Goal: Find specific page/section: Find specific page/section

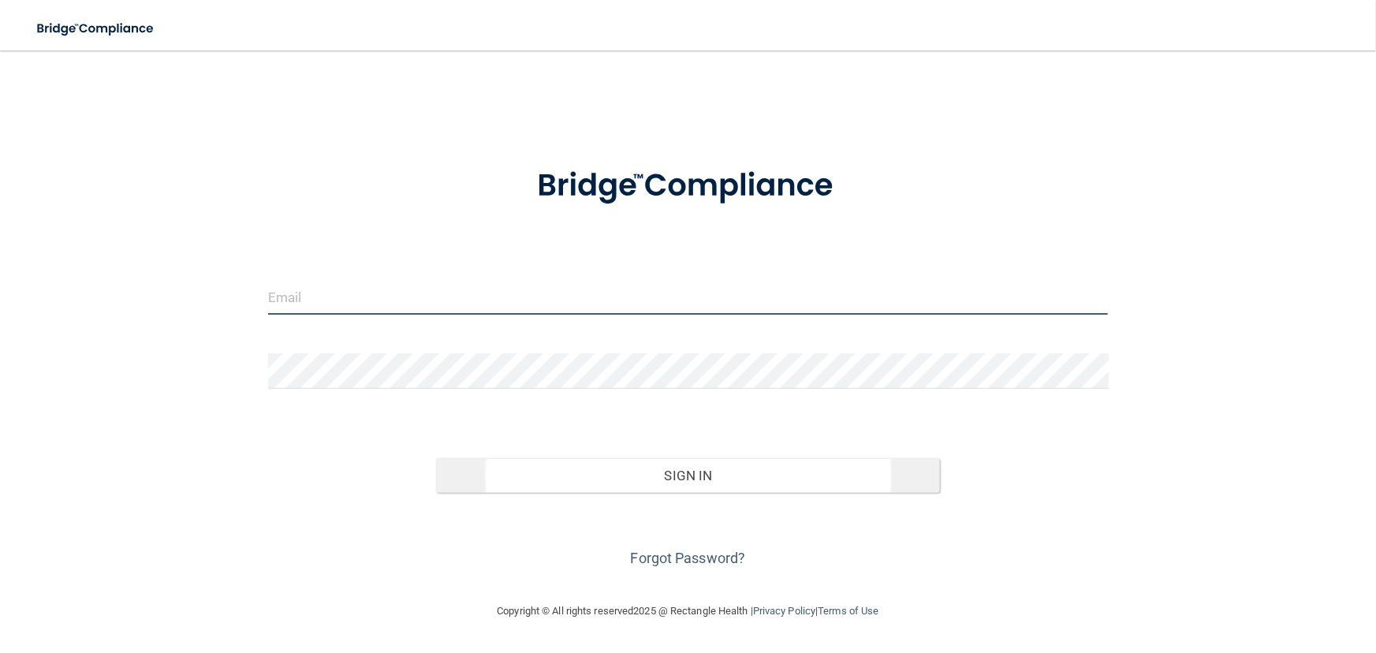
type input "[EMAIL_ADDRESS][DOMAIN_NAME]"
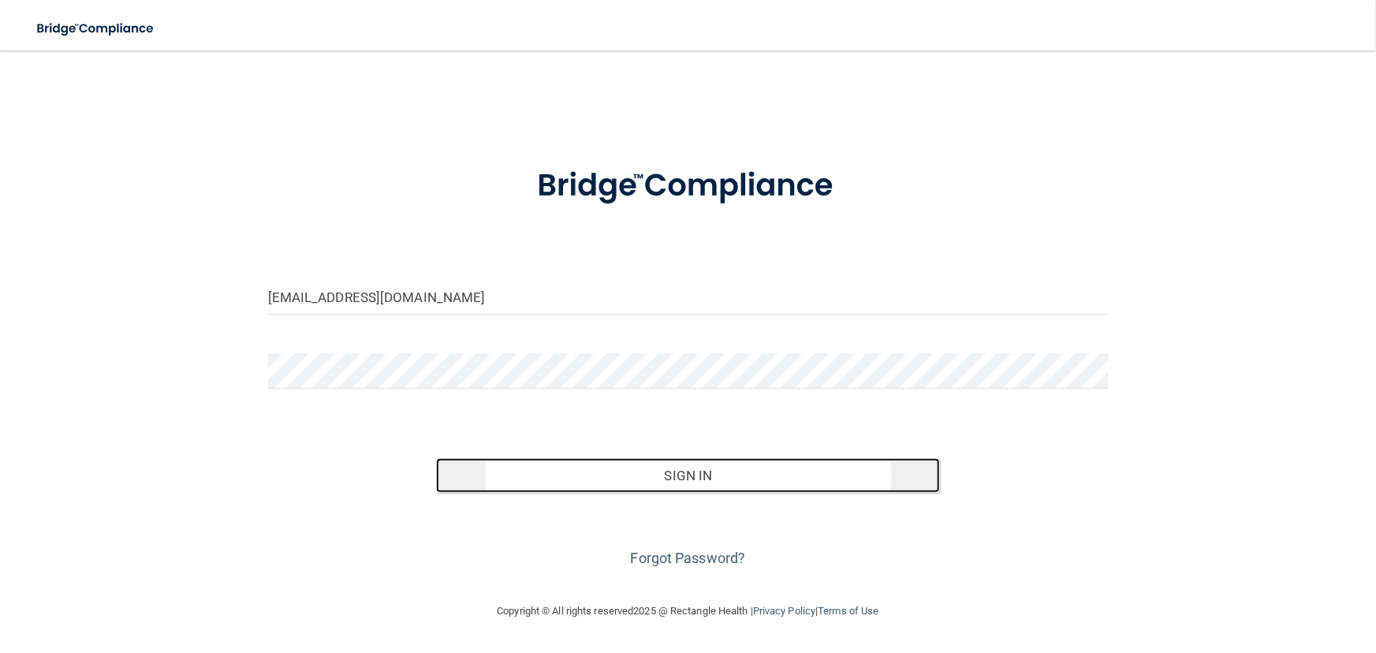
click at [643, 479] on button "Sign In" at bounding box center [688, 475] width 504 height 35
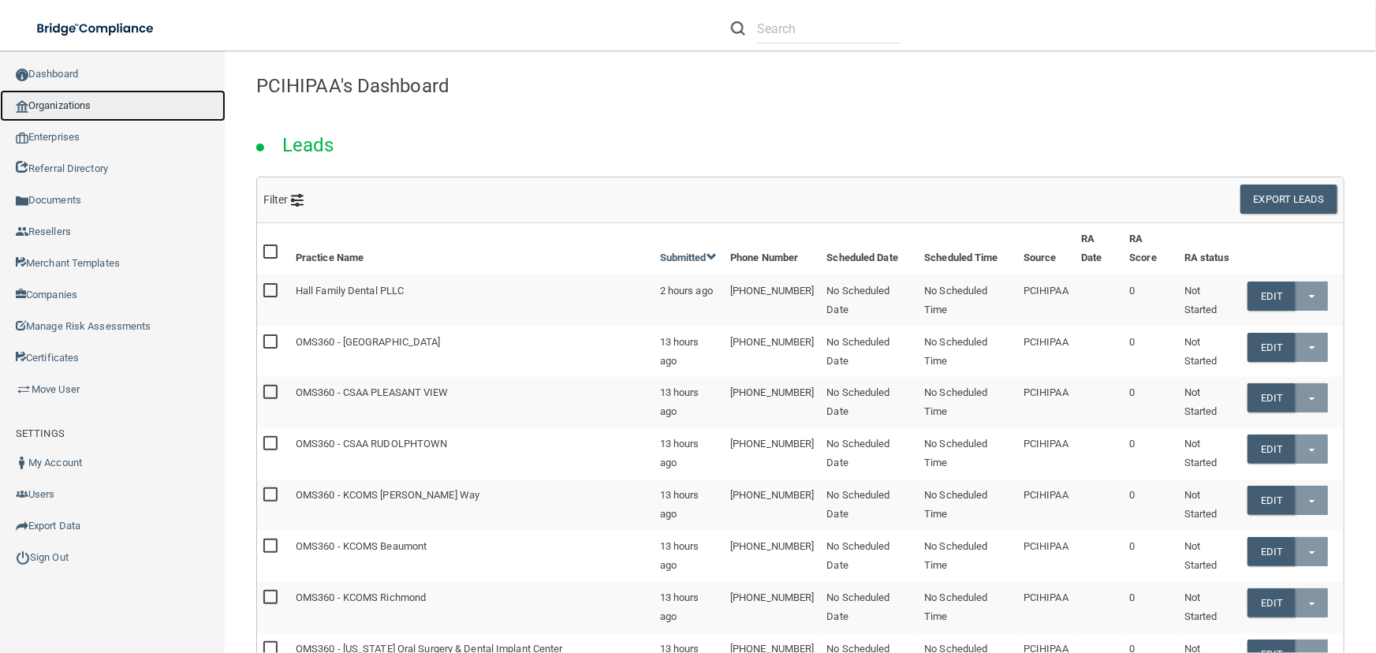
click at [114, 104] on link "Organizations" at bounding box center [113, 106] width 226 height 32
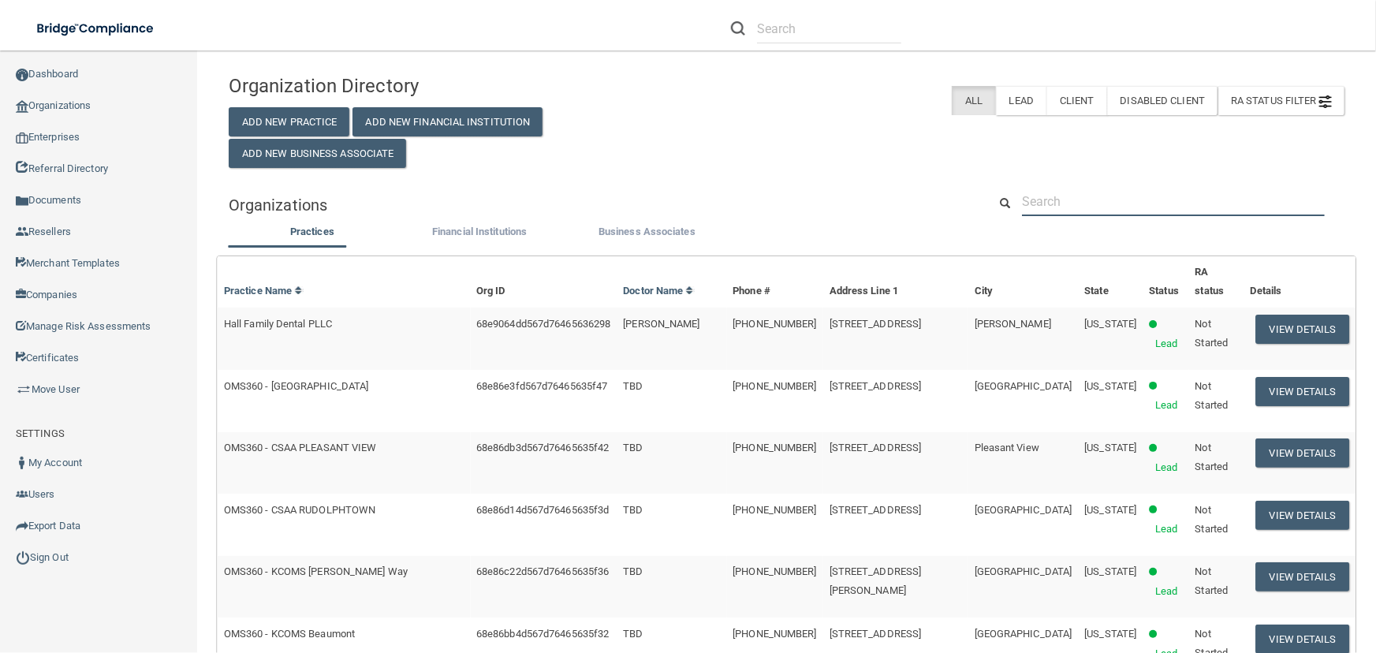
click at [1064, 196] on input "text" at bounding box center [1173, 201] width 303 height 29
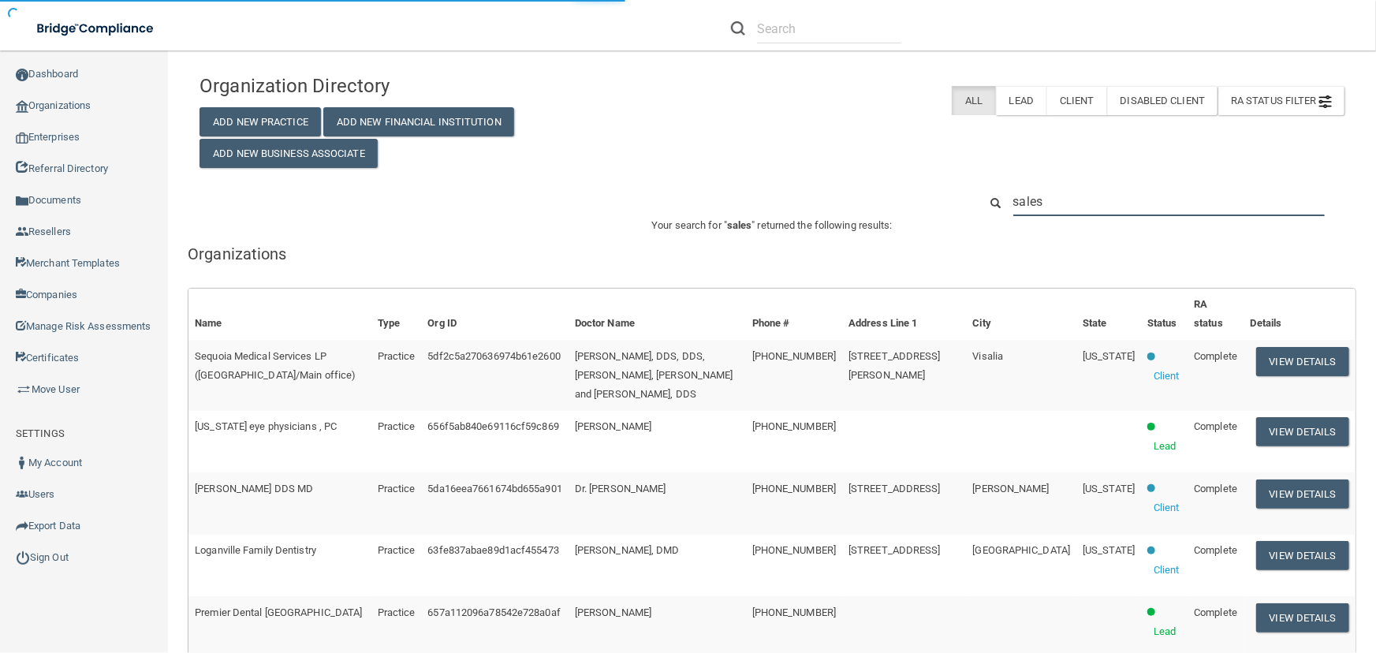
type input "sales"
